Goal: Contribute content

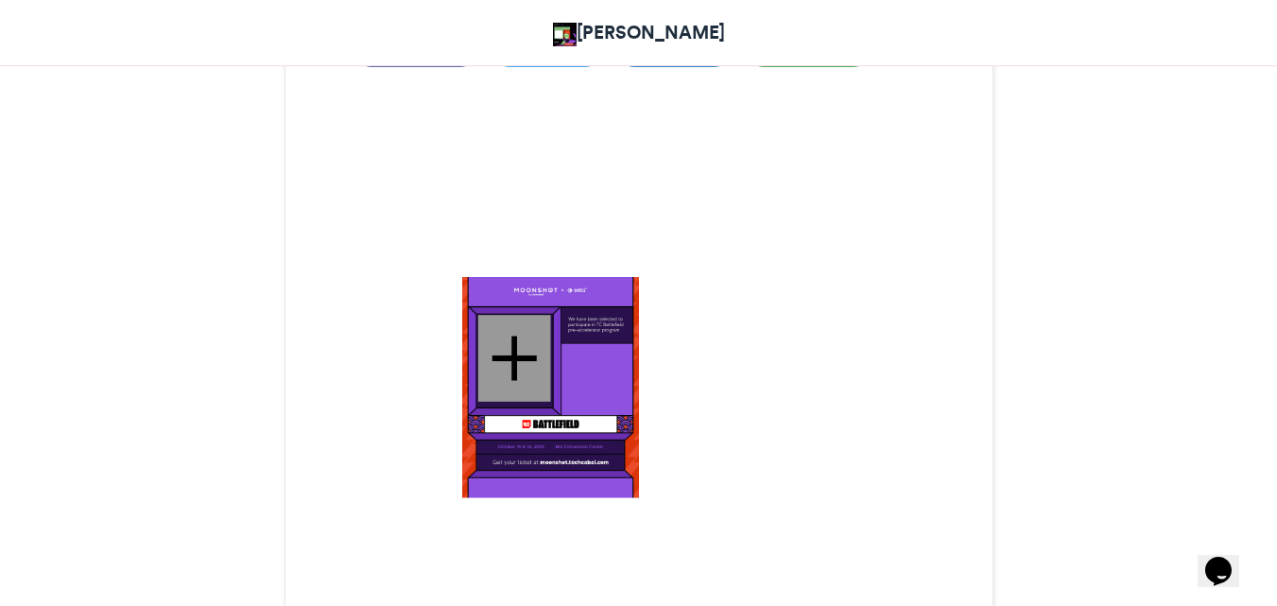
scroll to position [529, 0]
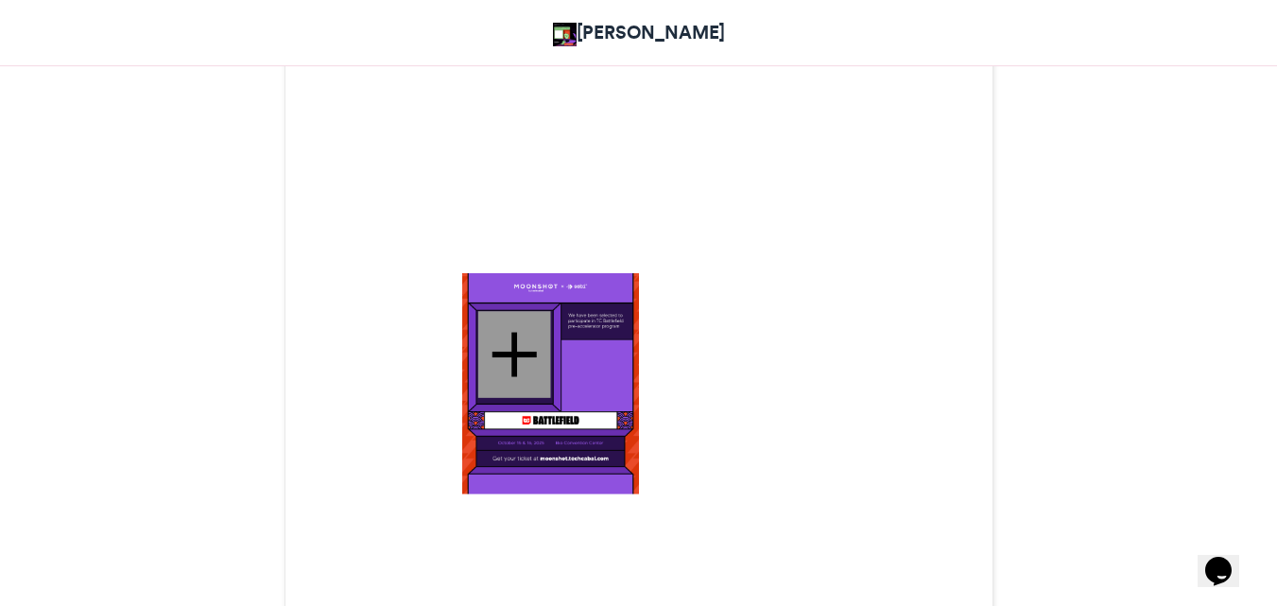
click at [539, 359] on div at bounding box center [513, 354] width 73 height 87
click at [584, 449] on img at bounding box center [550, 383] width 177 height 221
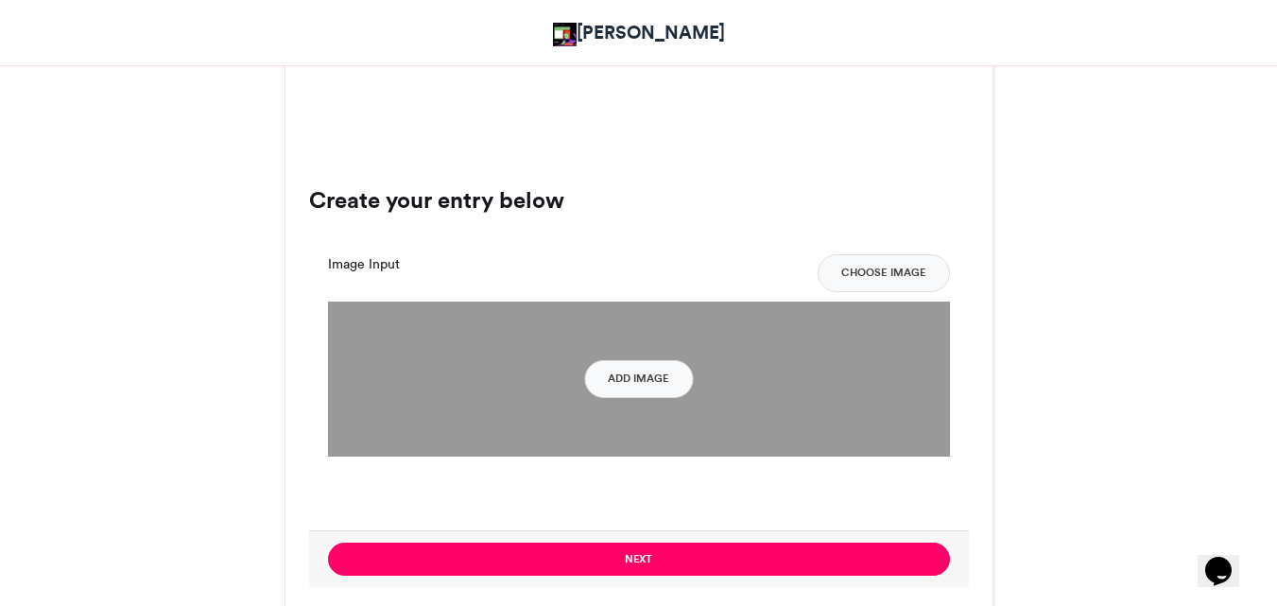
scroll to position [1166, 0]
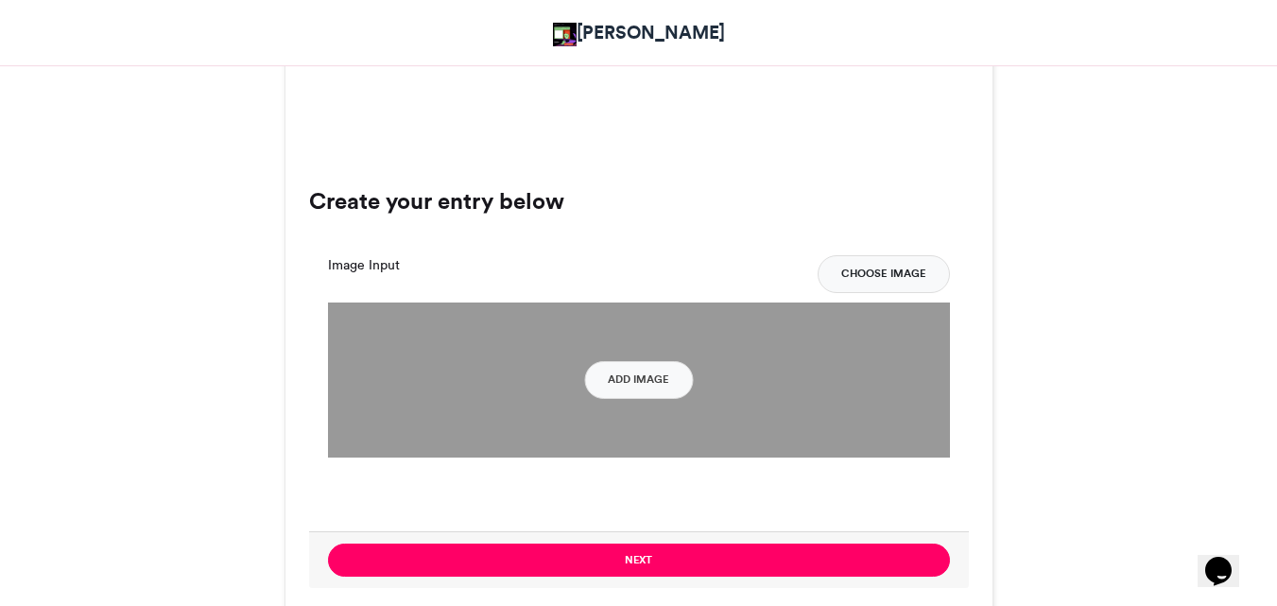
click at [853, 283] on button "Choose Image" at bounding box center [883, 274] width 132 height 38
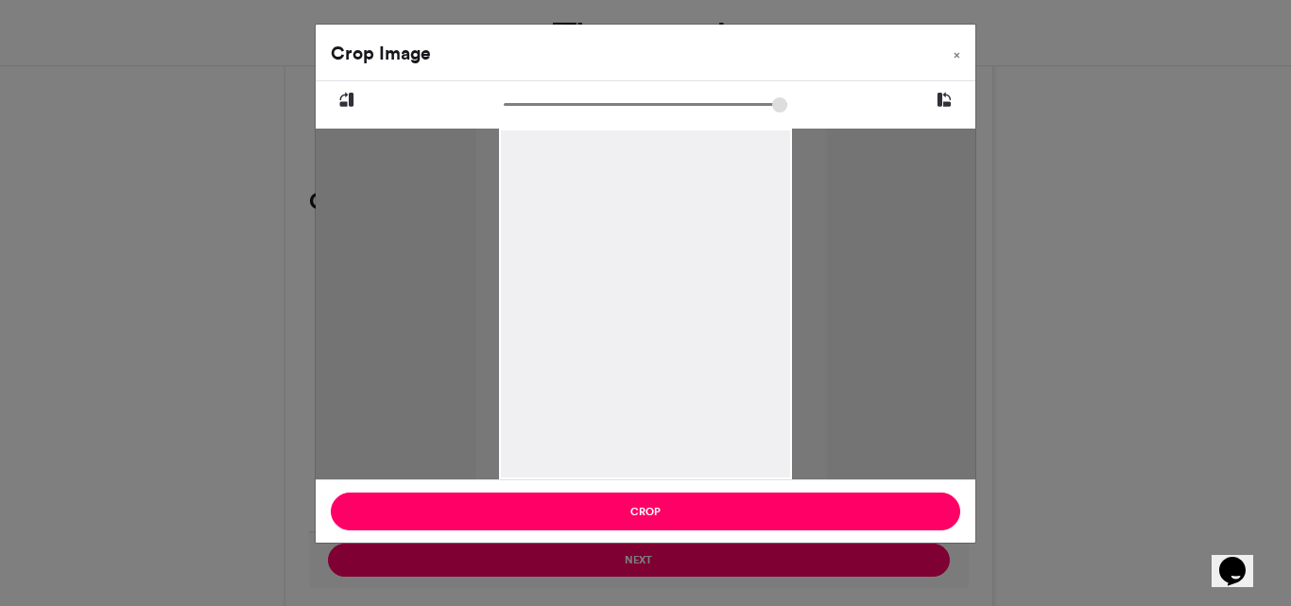
drag, startPoint x: 661, startPoint y: 323, endPoint x: 679, endPoint y: 321, distance: 19.0
click at [679, 321] on div at bounding box center [651, 304] width 351 height 351
drag, startPoint x: 691, startPoint y: 319, endPoint x: 631, endPoint y: 315, distance: 59.7
click at [631, 315] on div at bounding box center [617, 304] width 351 height 351
drag, startPoint x: 631, startPoint y: 315, endPoint x: 658, endPoint y: 314, distance: 26.5
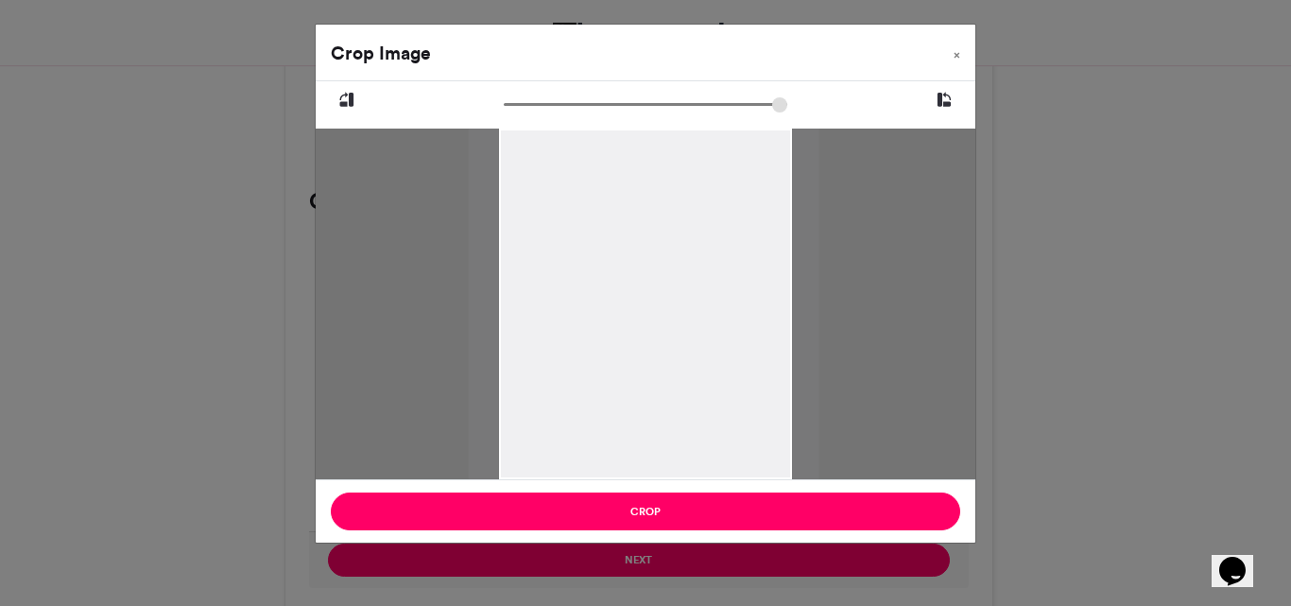
click at [658, 314] on div at bounding box center [644, 304] width 351 height 351
click at [954, 62] on button "×" at bounding box center [956, 51] width 37 height 53
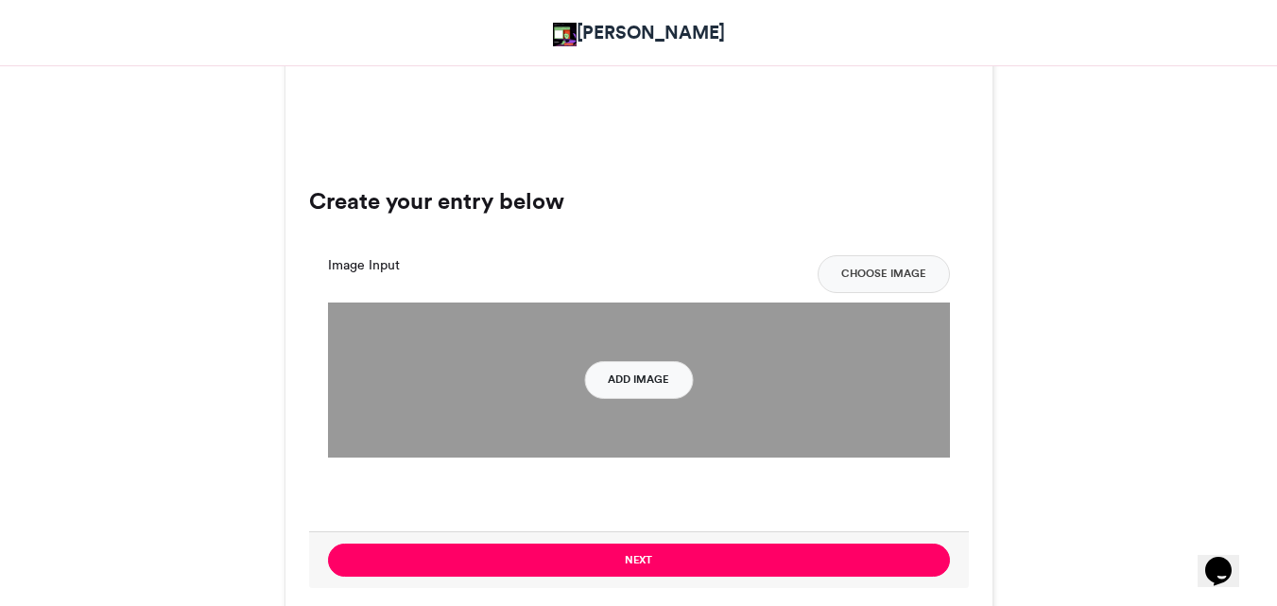
click at [637, 368] on button "Add Image" at bounding box center [638, 380] width 109 height 38
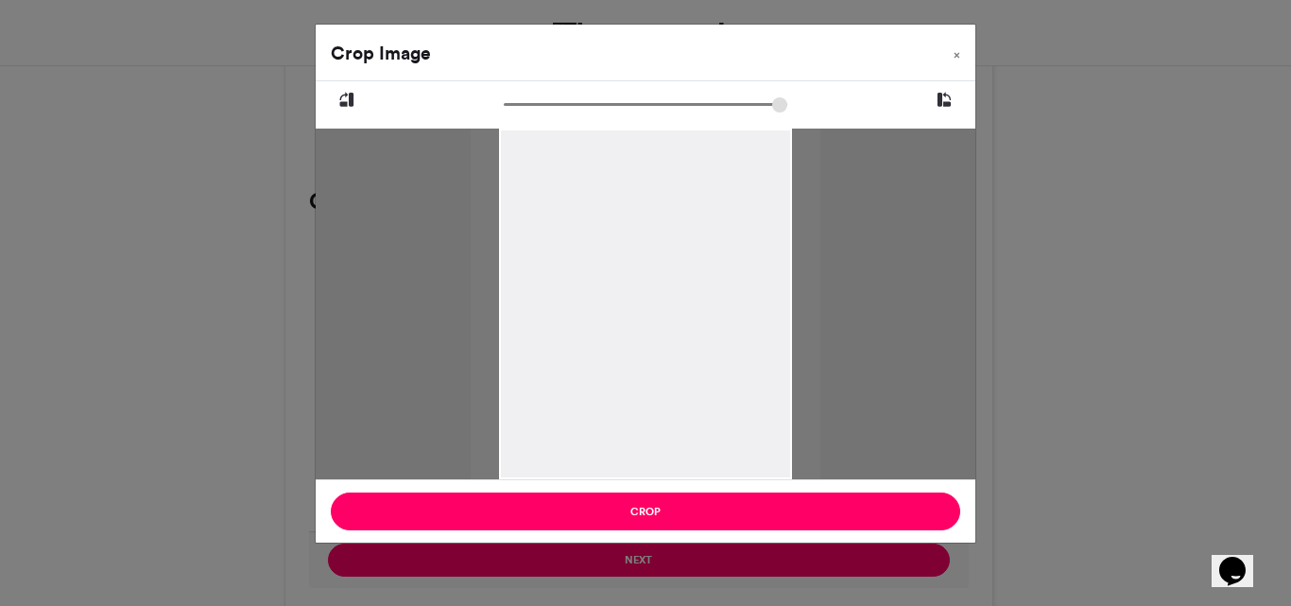
click at [729, 557] on div "Crop Image × Crop" at bounding box center [645, 303] width 1291 height 606
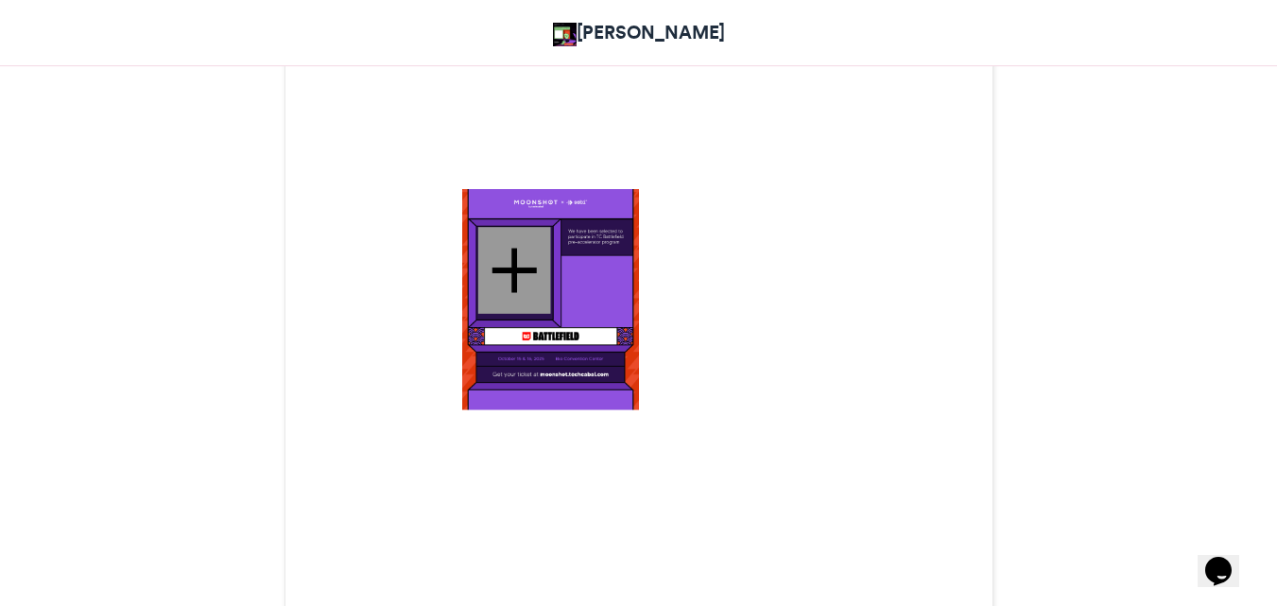
scroll to position [603, 0]
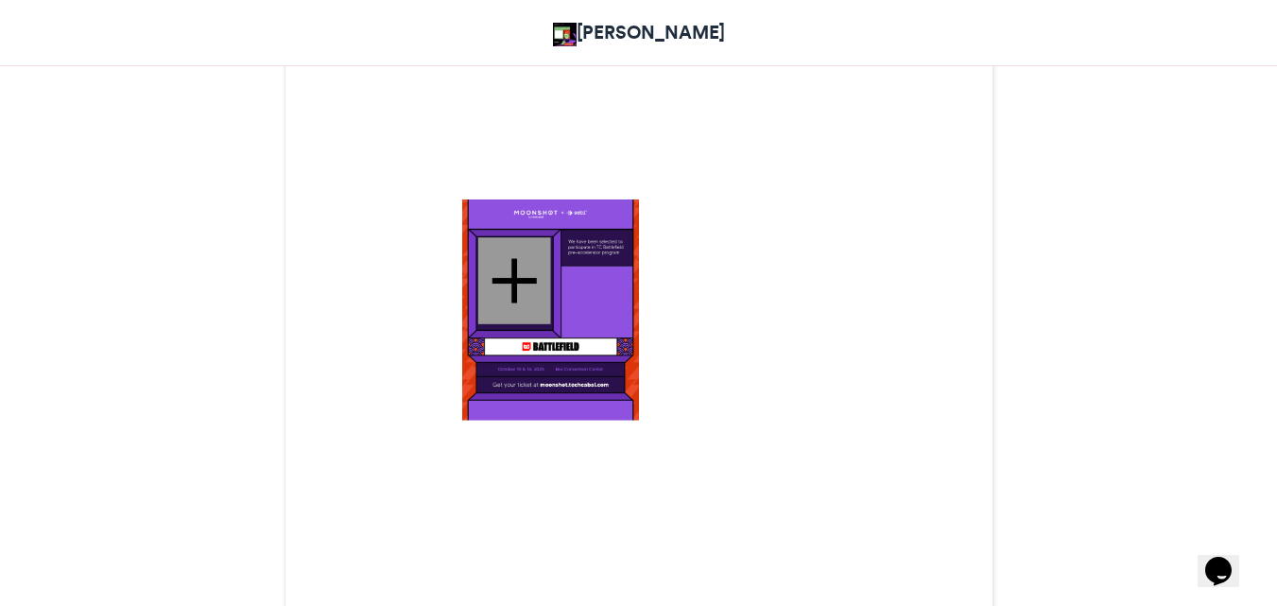
click at [543, 345] on img at bounding box center [550, 309] width 177 height 221
click at [508, 295] on div at bounding box center [513, 280] width 73 height 87
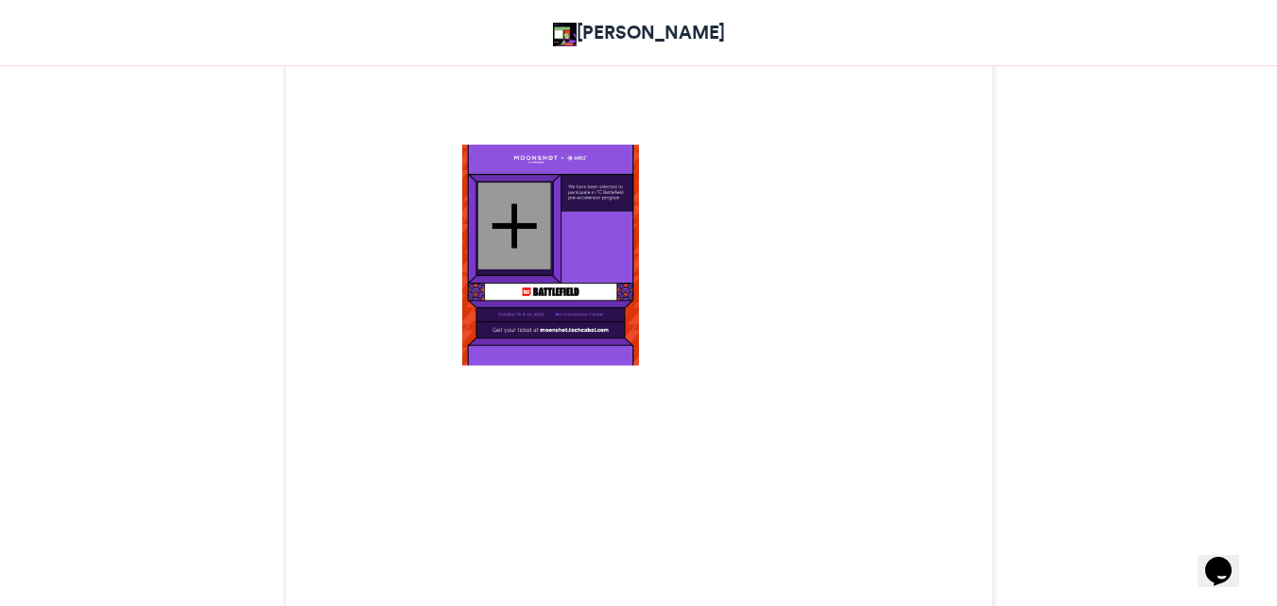
scroll to position [646, 0]
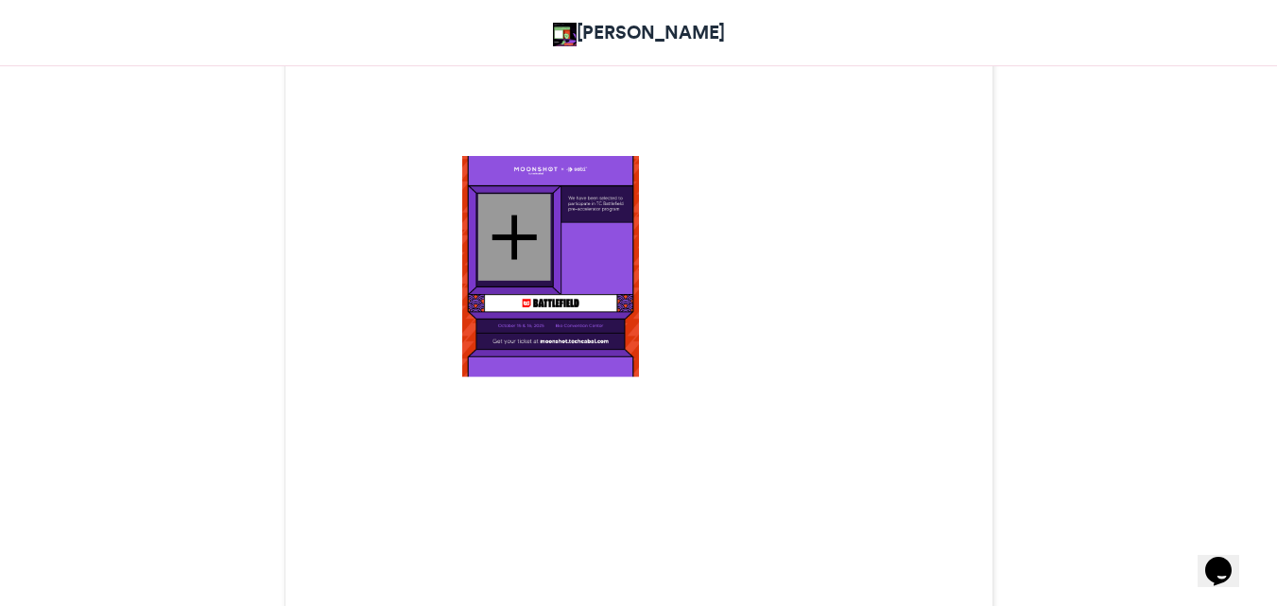
click at [507, 226] on div at bounding box center [513, 237] width 73 height 87
click at [573, 321] on img at bounding box center [550, 266] width 177 height 221
click at [555, 313] on img at bounding box center [550, 266] width 177 height 221
click at [583, 355] on img at bounding box center [550, 266] width 177 height 221
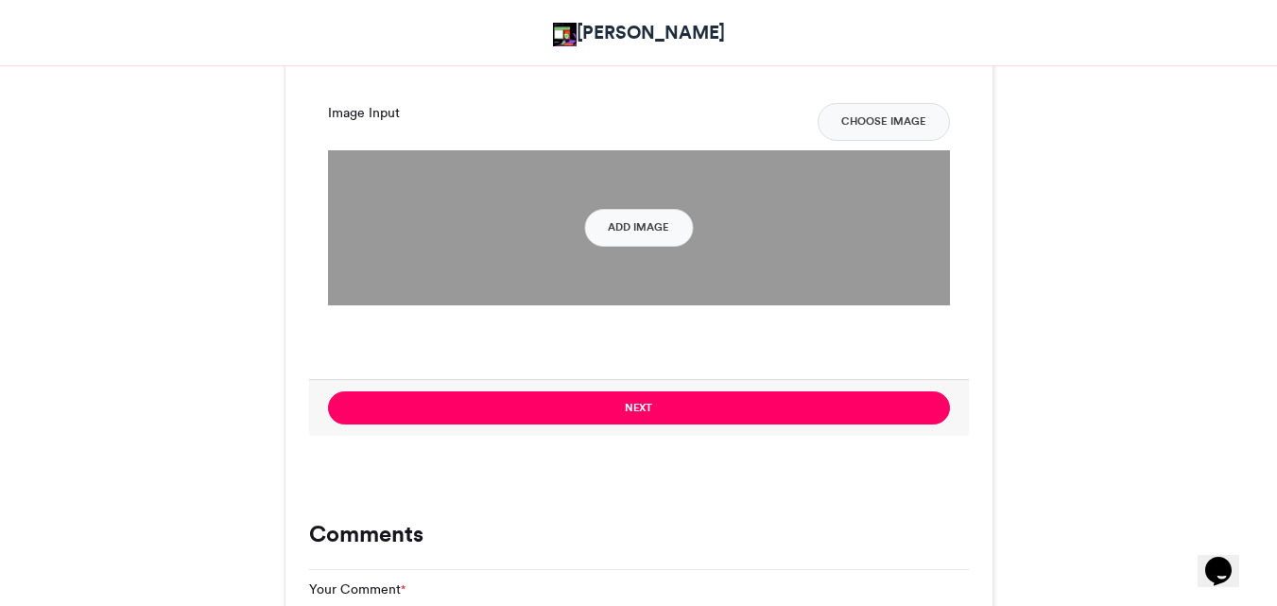
scroll to position [1314, 0]
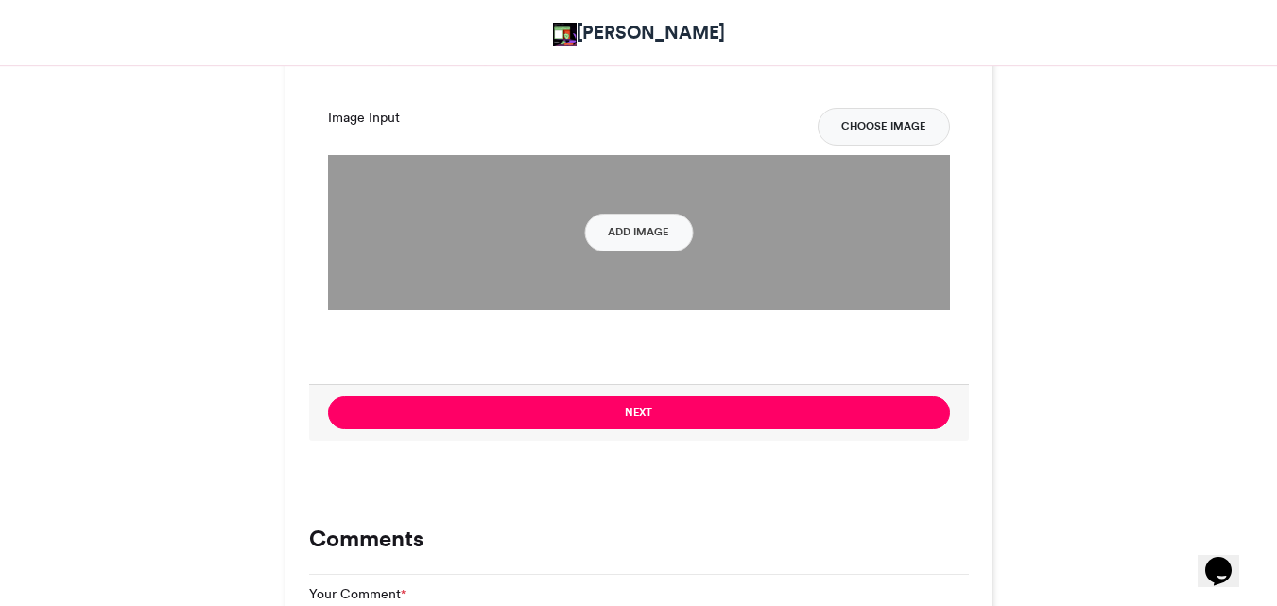
click at [876, 134] on button "Choose Image" at bounding box center [883, 127] width 132 height 38
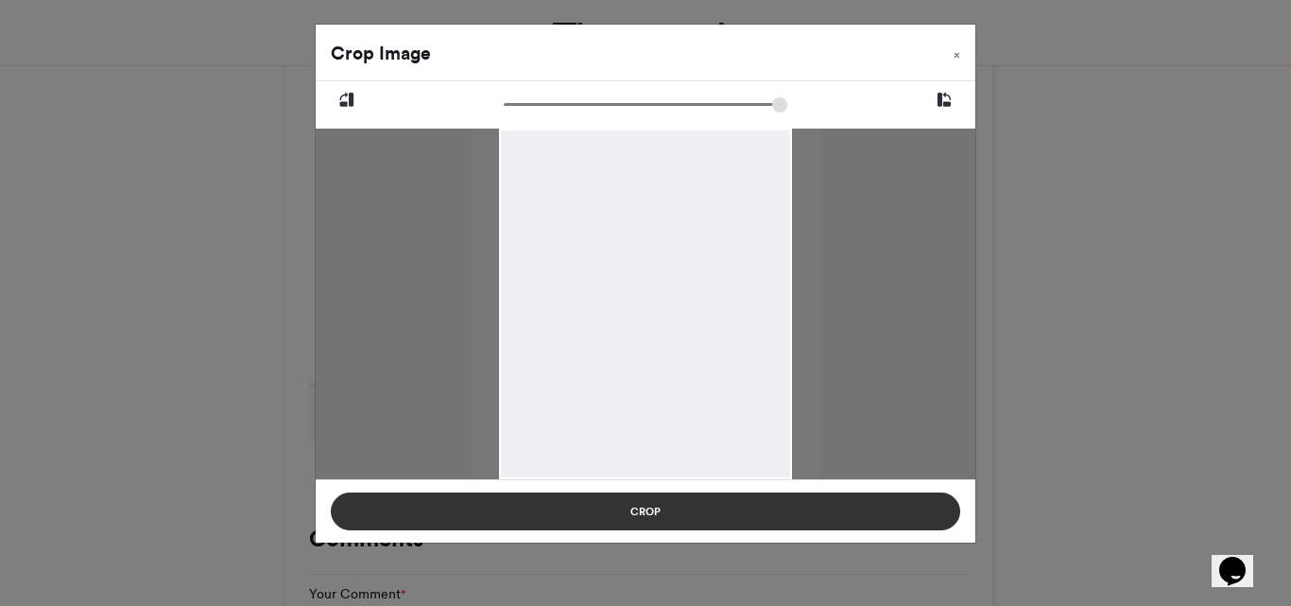
click at [654, 524] on button "Crop" at bounding box center [645, 511] width 629 height 38
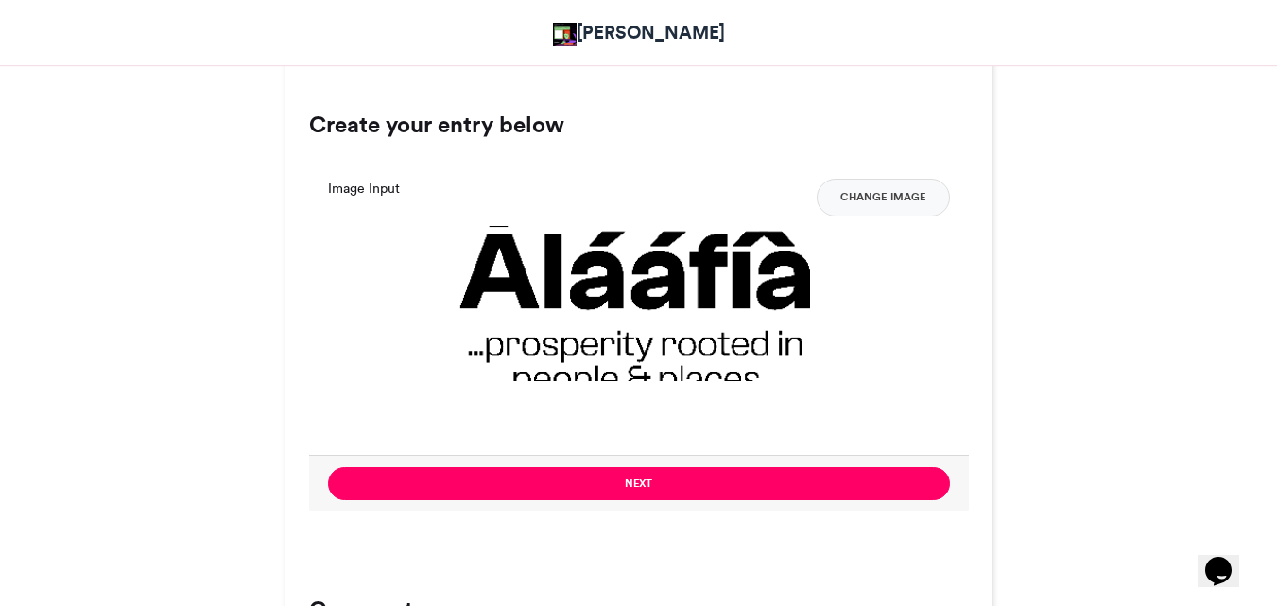
scroll to position [1244, 0]
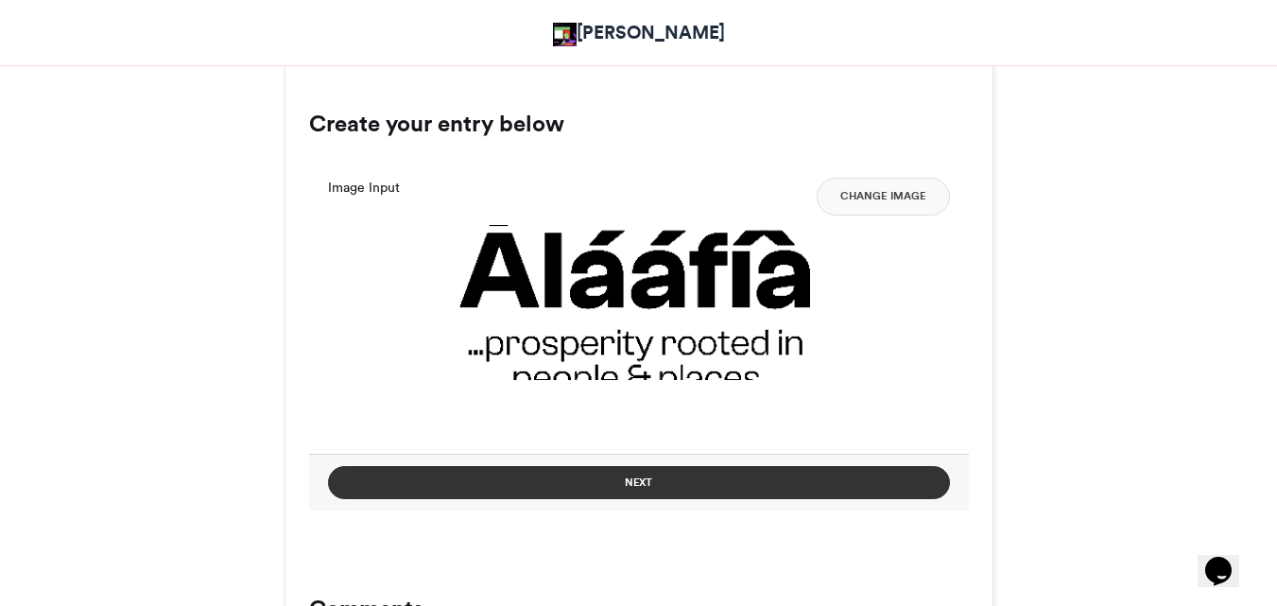
click at [644, 499] on button "Next" at bounding box center [639, 482] width 622 height 33
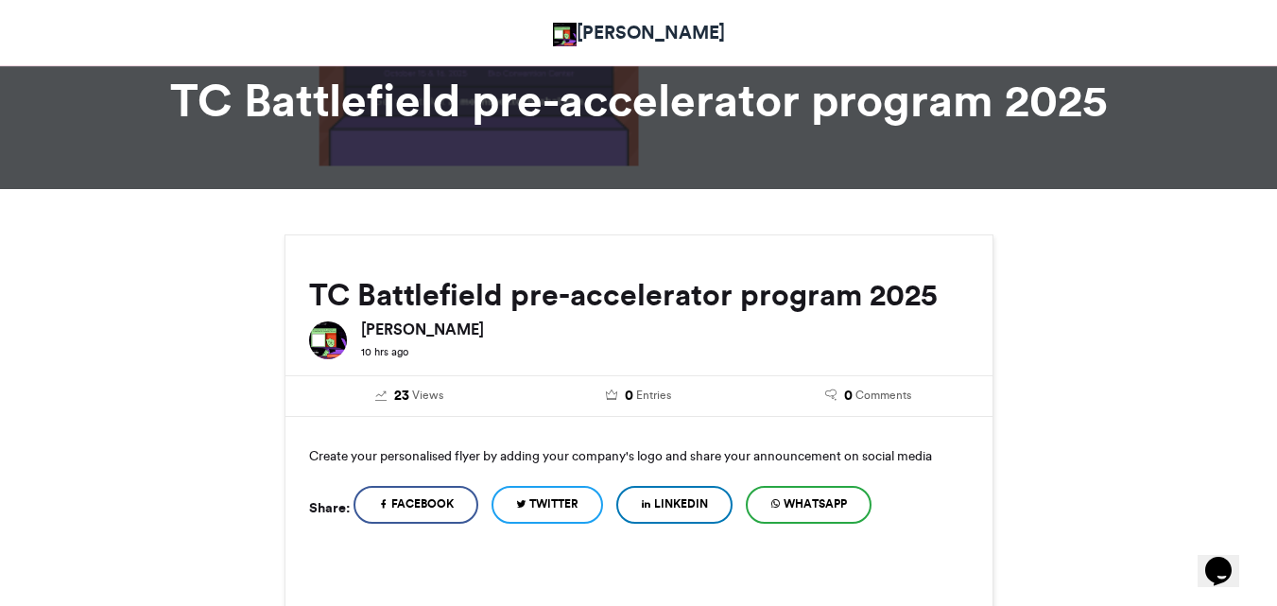
scroll to position [74, 0]
